Goal: Task Accomplishment & Management: Complete application form

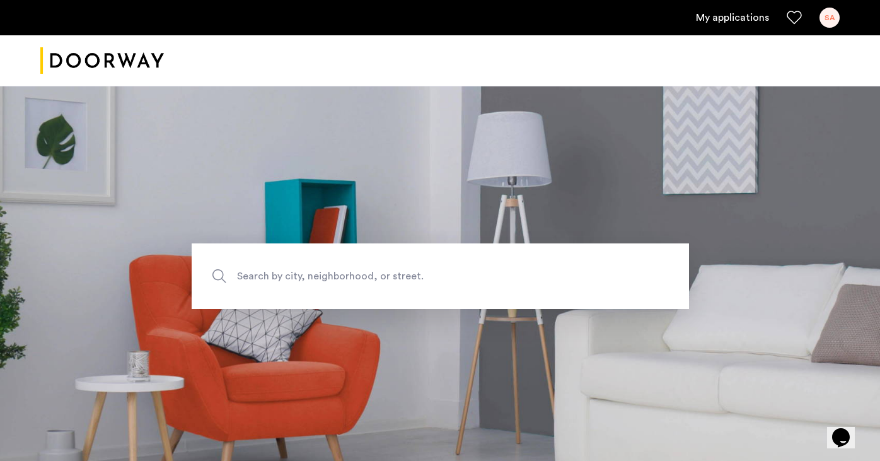
click at [724, 16] on link "My applications" at bounding box center [732, 17] width 73 height 15
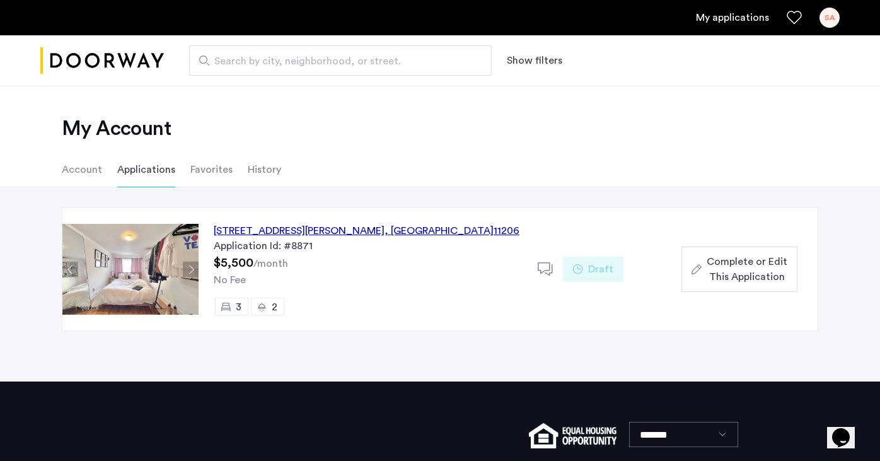
click at [388, 229] on span ", [GEOGRAPHIC_DATA]" at bounding box center [439, 231] width 109 height 10
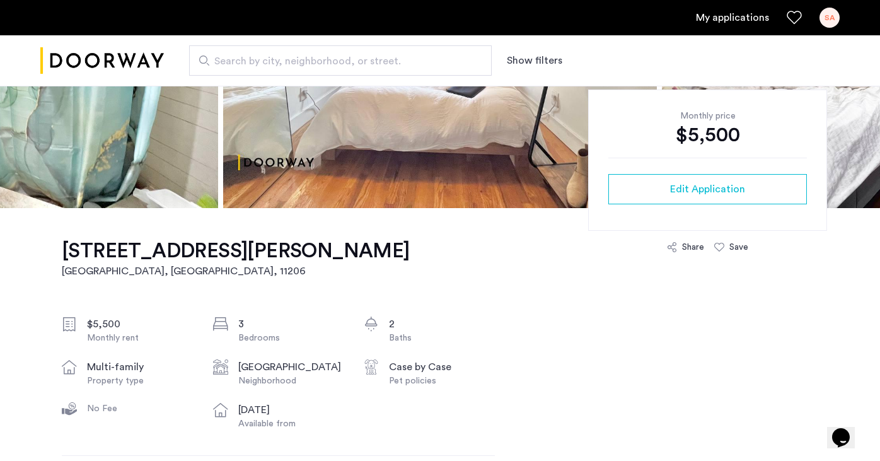
scroll to position [237, 0]
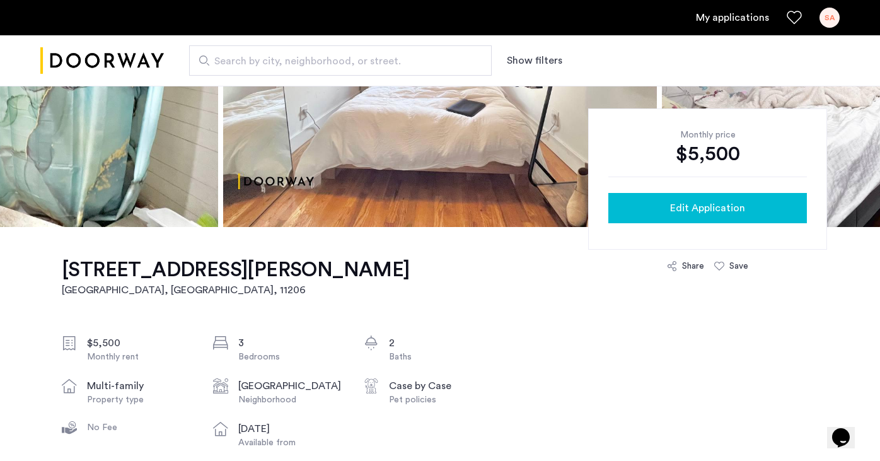
click at [658, 209] on div "Edit Application" at bounding box center [707, 207] width 178 height 15
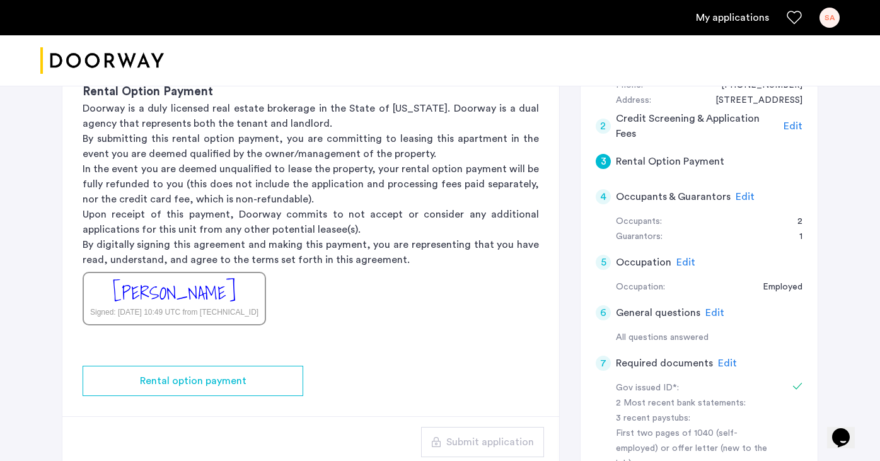
scroll to position [79, 0]
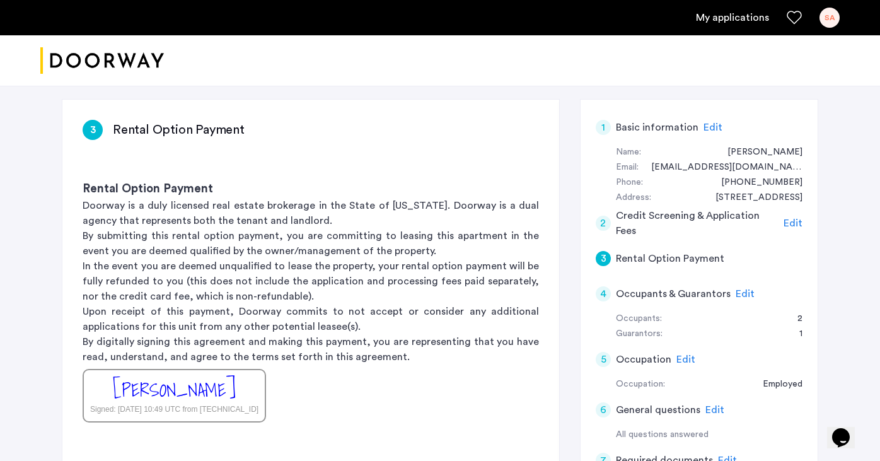
click at [795, 226] on span "Edit" at bounding box center [793, 223] width 19 height 10
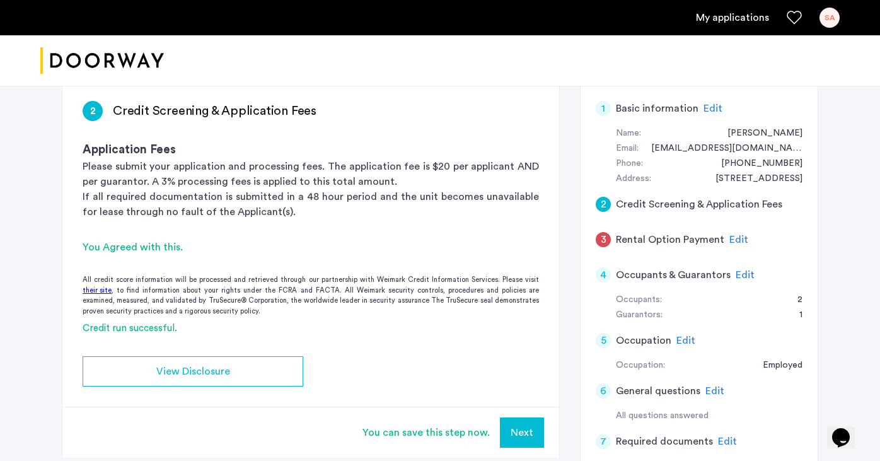
scroll to position [96, 0]
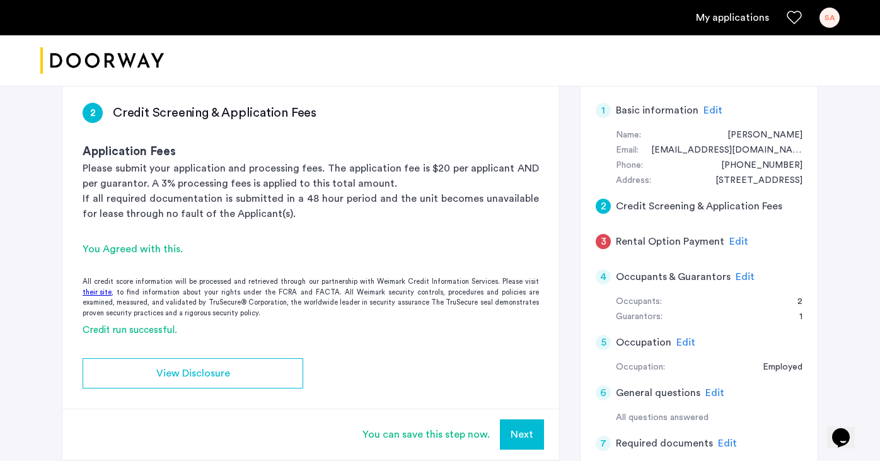
click at [517, 434] on button "Next" at bounding box center [522, 434] width 44 height 30
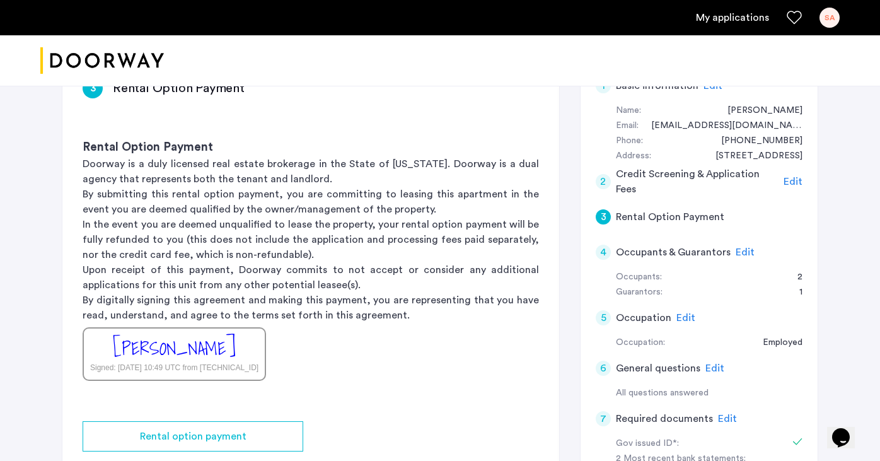
scroll to position [122, 0]
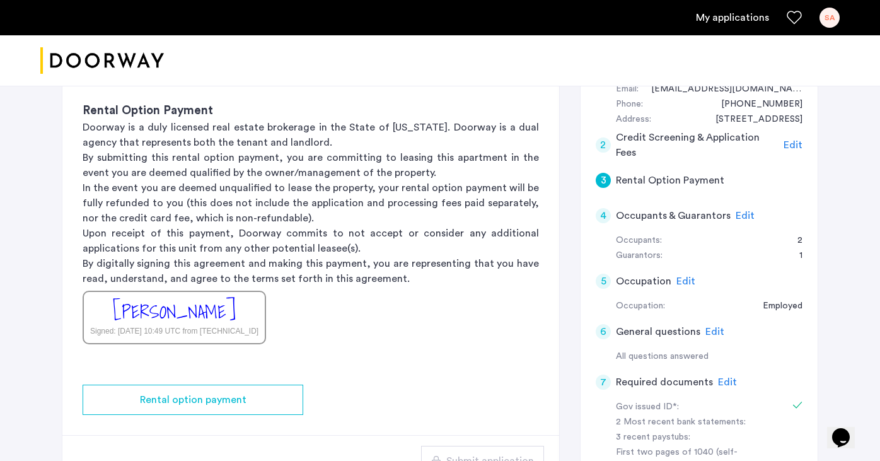
click at [744, 219] on span "Edit" at bounding box center [745, 216] width 19 height 10
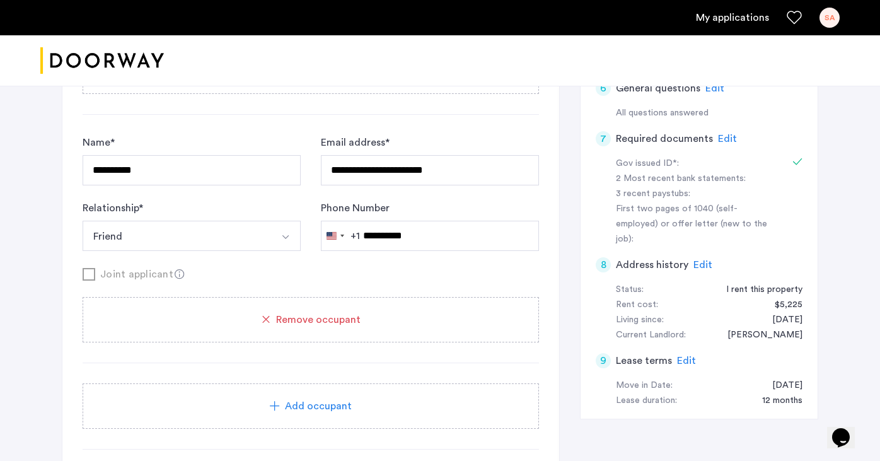
click at [364, 407] on div "Add occupant" at bounding box center [311, 405] width 426 height 15
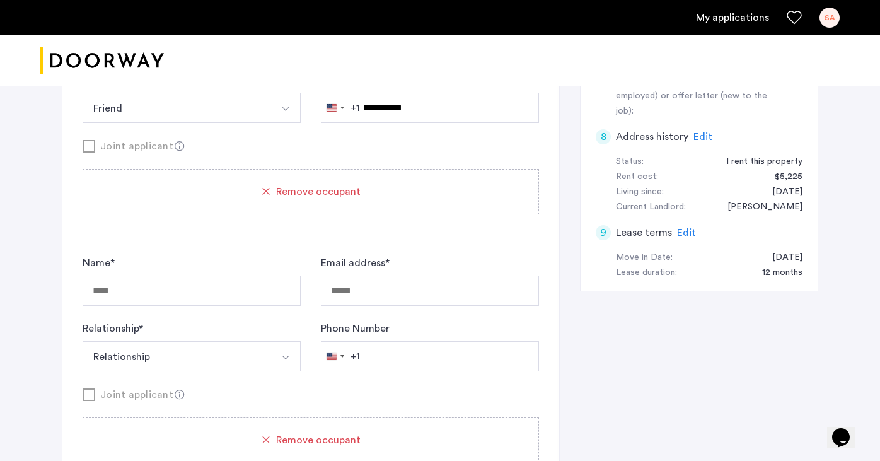
scroll to position [541, 0]
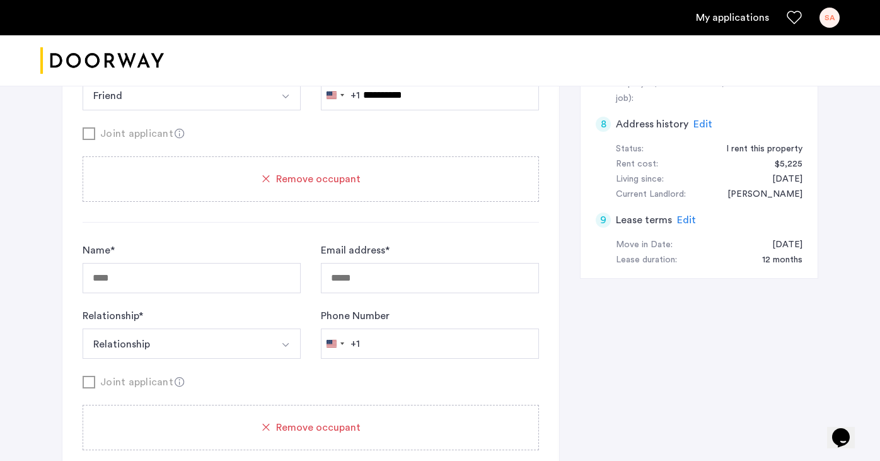
click at [291, 430] on span "Remove occupant" at bounding box center [318, 427] width 84 height 15
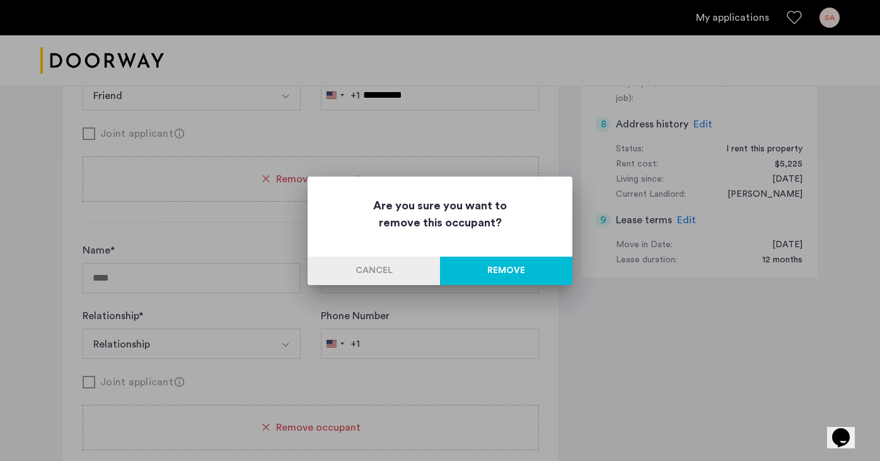
scroll to position [0, 0]
click at [530, 263] on button "Remove" at bounding box center [506, 271] width 132 height 28
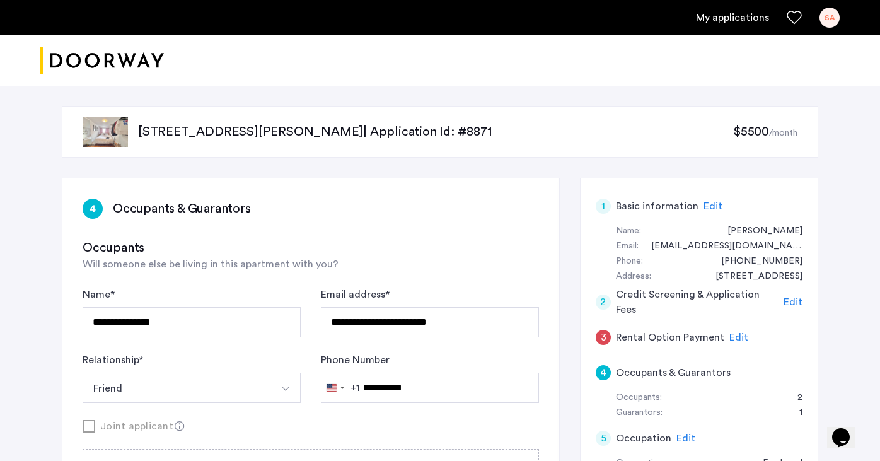
click at [732, 333] on span "Edit" at bounding box center [738, 337] width 19 height 10
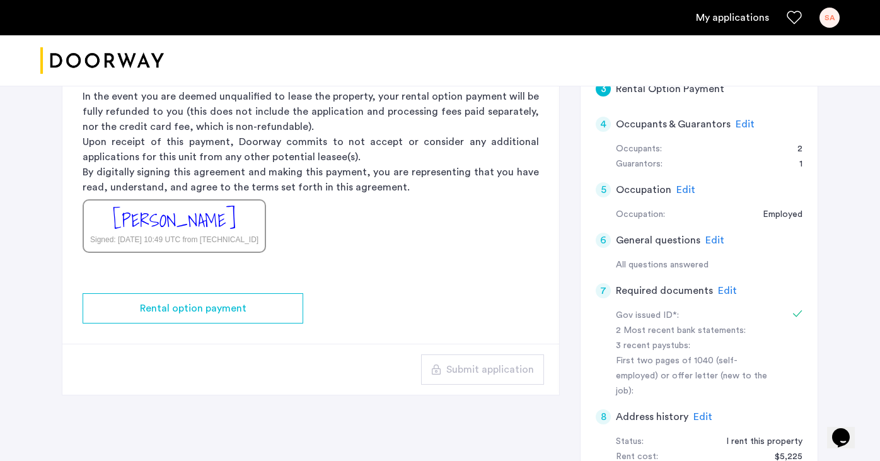
scroll to position [256, 0]
